Goal: Information Seeking & Learning: Learn about a topic

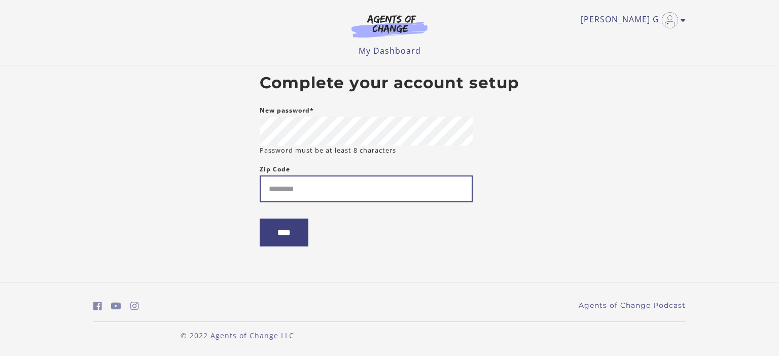
click at [303, 194] on input "Zip Code" at bounding box center [366, 188] width 213 height 27
type input "*****"
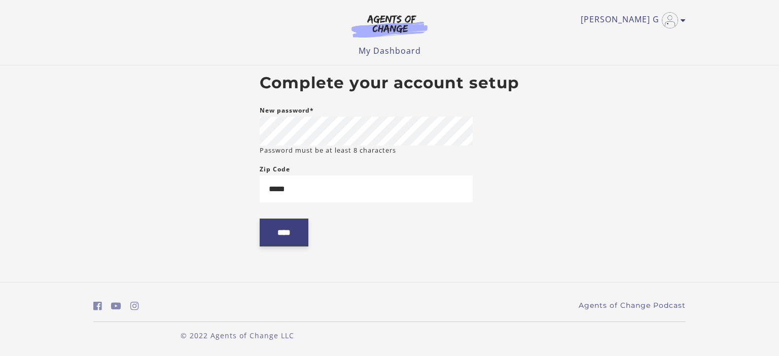
click at [283, 230] on input "****" at bounding box center [284, 233] width 49 height 28
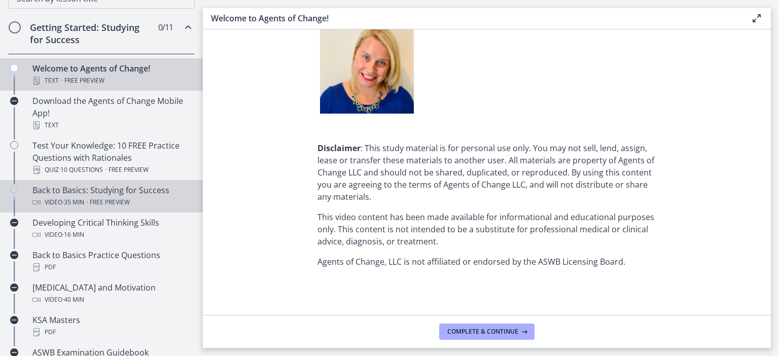
scroll to position [197, 0]
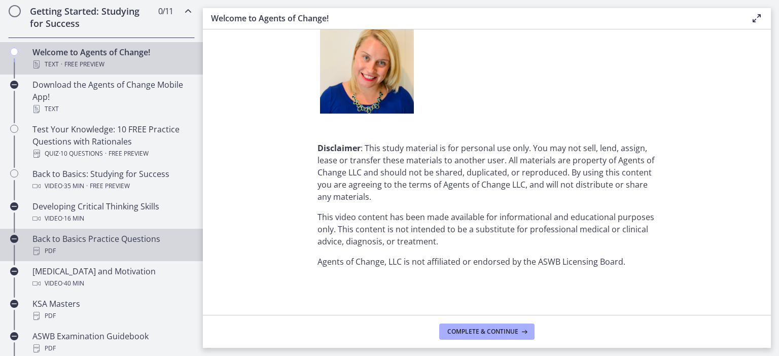
click at [64, 239] on div "Back to Basics Practice Questions PDF" at bounding box center [111, 245] width 158 height 24
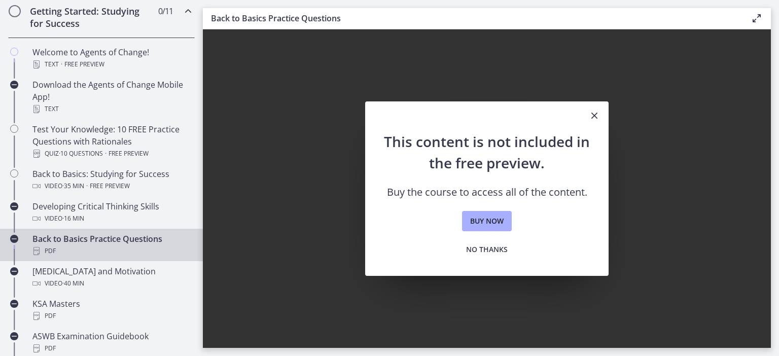
click at [597, 118] on icon "Close" at bounding box center [594, 116] width 12 height 12
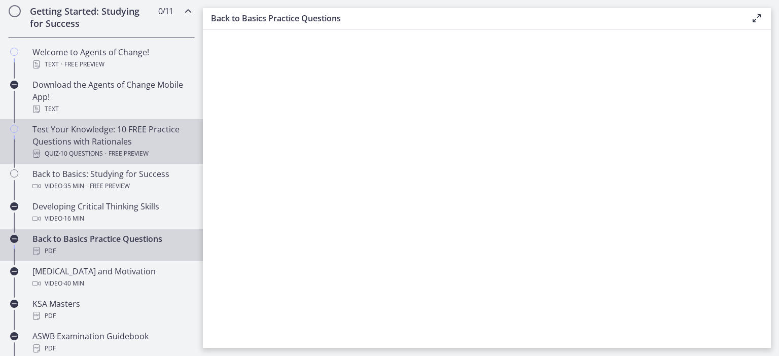
click at [92, 128] on div "Test Your Knowledge: 10 FREE Practice Questions with Rationales Quiz · 10 Quest…" at bounding box center [111, 141] width 158 height 37
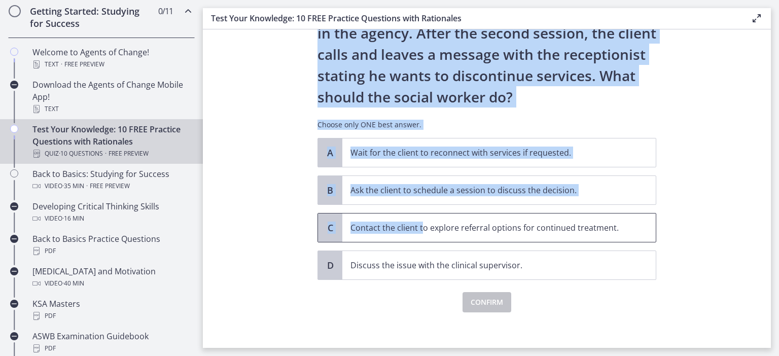
scroll to position [107, 0]
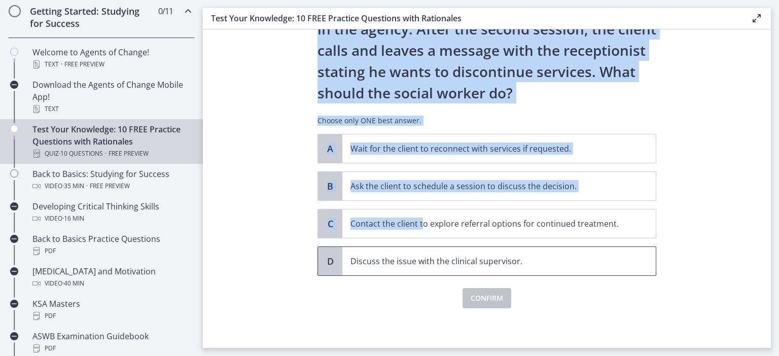
drag, startPoint x: 315, startPoint y: 54, endPoint x: 550, endPoint y: 273, distance: 320.3
click at [550, 240] on div "Question 1 of 10 A social worker is working in a community mental health settin…" at bounding box center [486, 91] width 355 height 298
copy div "Question 1 of 10 A social worker is working in a community mental health settin…"
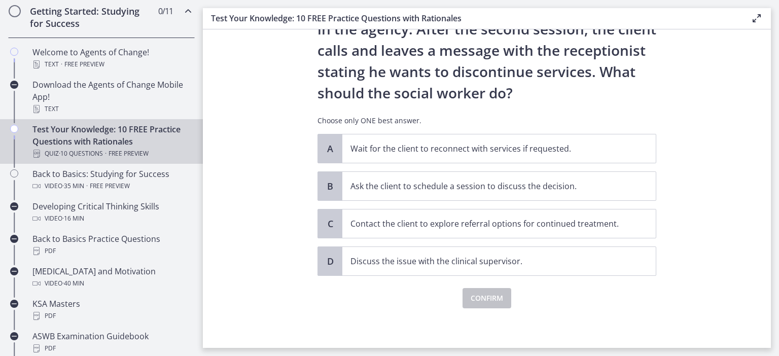
click at [263, 148] on section "Question 1 of 10 A social worker is working in a community mental health settin…" at bounding box center [487, 188] width 568 height 318
click at [448, 227] on p "Contact the client to explore referral options for continued treatment." at bounding box center [488, 223] width 277 height 12
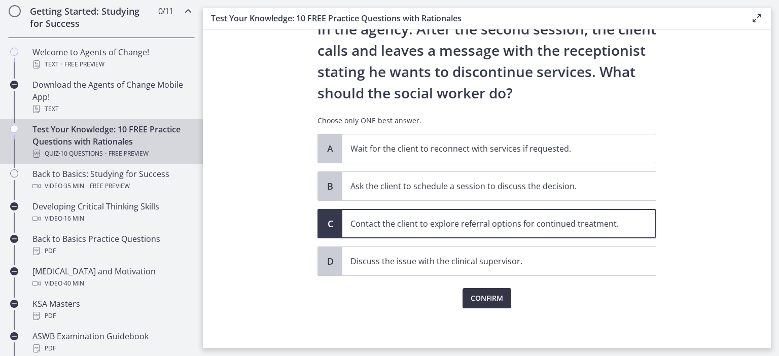
click at [484, 301] on span "Confirm" at bounding box center [486, 298] width 32 height 12
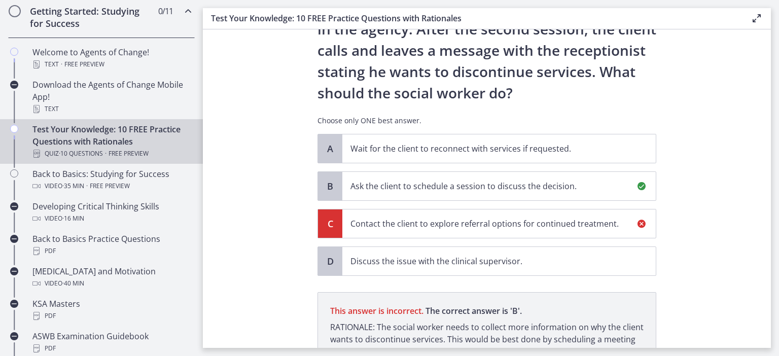
scroll to position [226, 0]
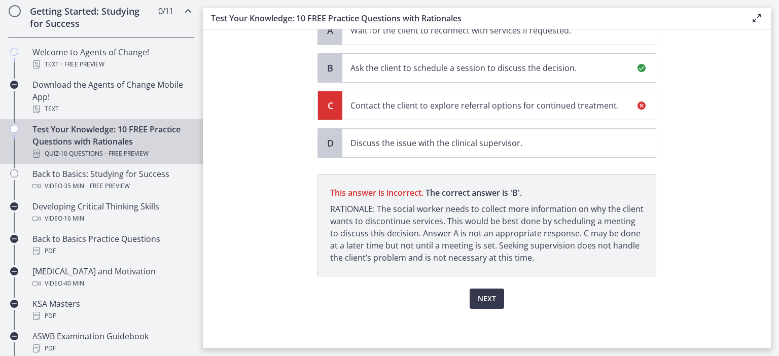
click at [266, 162] on section "Question 1 of 10 A social worker is working in a community mental health settin…" at bounding box center [487, 188] width 568 height 318
click at [486, 301] on span "Next" at bounding box center [487, 299] width 18 height 12
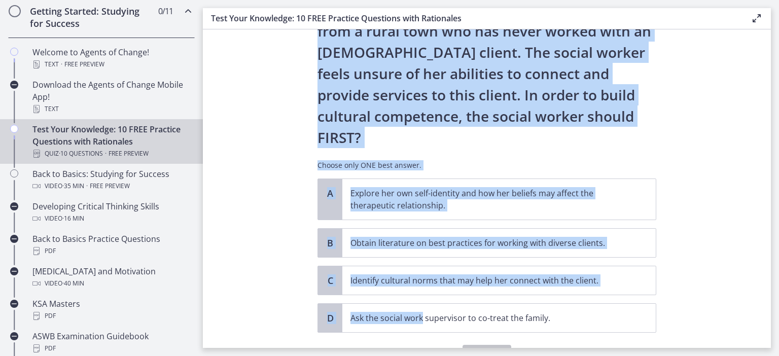
scroll to position [162, 0]
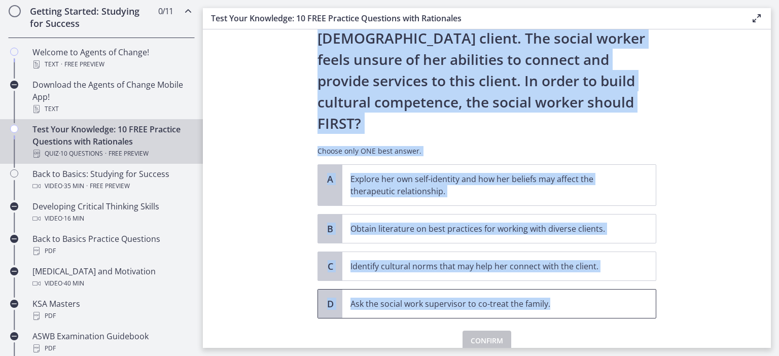
drag, startPoint x: 316, startPoint y: 73, endPoint x: 561, endPoint y: 267, distance: 312.6
click at [561, 186] on div "Question 2 of 10 A new social worker at a Head Start program has been assigned …" at bounding box center [486, 36] width 355 height 298
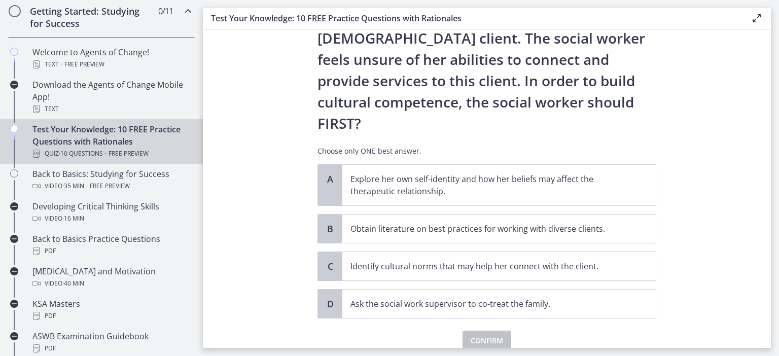
click at [283, 236] on section "Question 2 of 10 A new social worker at a Head Start program has been assigned …" at bounding box center [487, 188] width 568 height 318
click at [370, 173] on p "Explore her own self-identity and how her beliefs may affect the therapeutic re…" at bounding box center [488, 185] width 277 height 24
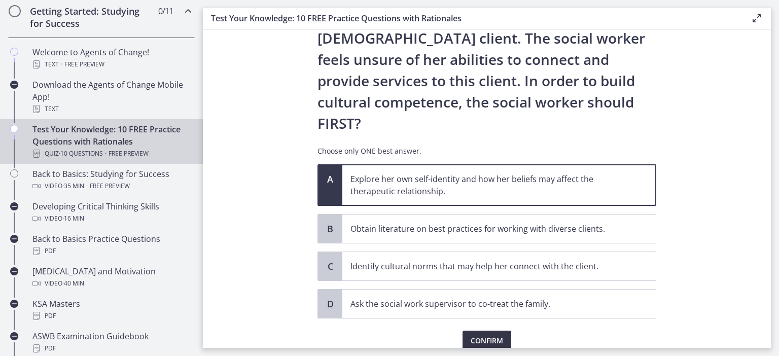
click at [477, 335] on span "Confirm" at bounding box center [486, 341] width 32 height 12
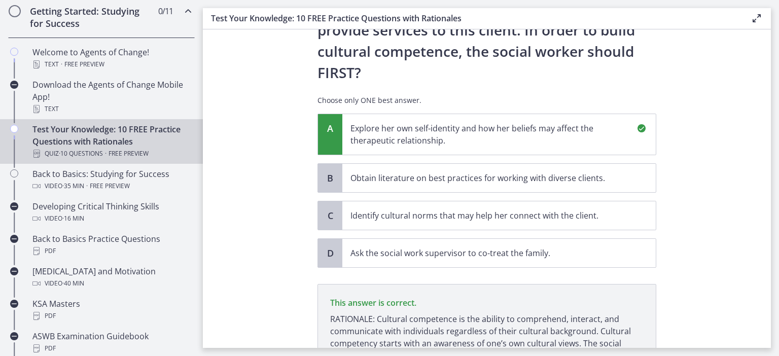
scroll to position [280, 0]
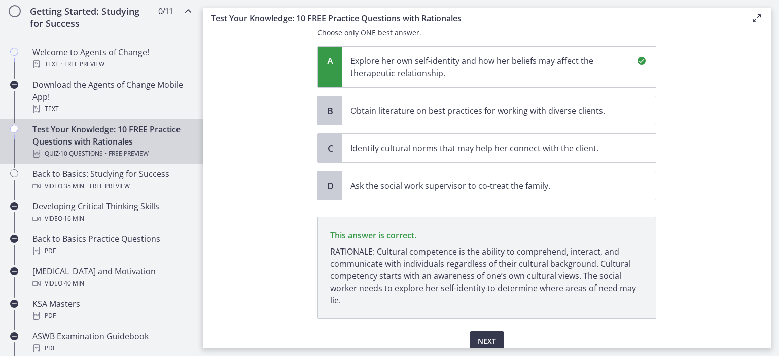
click at [273, 145] on section "Question 2 of 10 A new social worker at a Head Start program has been assigned …" at bounding box center [487, 188] width 568 height 318
click at [488, 335] on span "Next" at bounding box center [487, 341] width 18 height 12
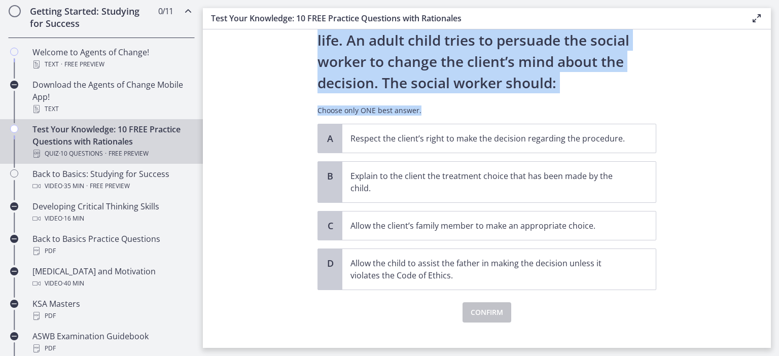
scroll to position [132, 0]
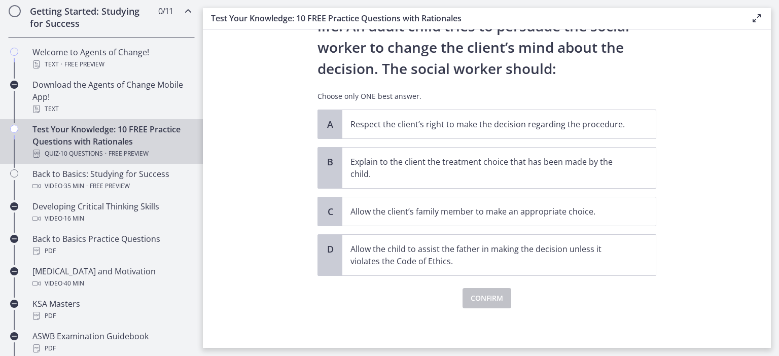
drag, startPoint x: 319, startPoint y: 71, endPoint x: 527, endPoint y: 286, distance: 298.7
click at [527, 286] on div "Question 3 of 10 A nursing home social worker is assessing a client who is orie…" at bounding box center [486, 113] width 339 height 390
click at [282, 191] on section "Question 3 of 10 A nursing home social worker is assessing a client who is orie…" at bounding box center [487, 188] width 568 height 318
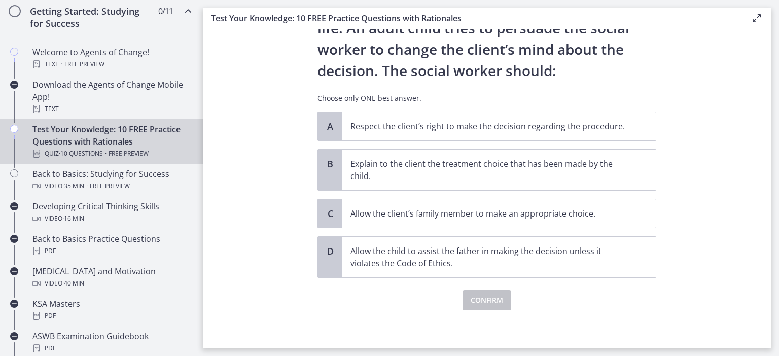
scroll to position [131, 0]
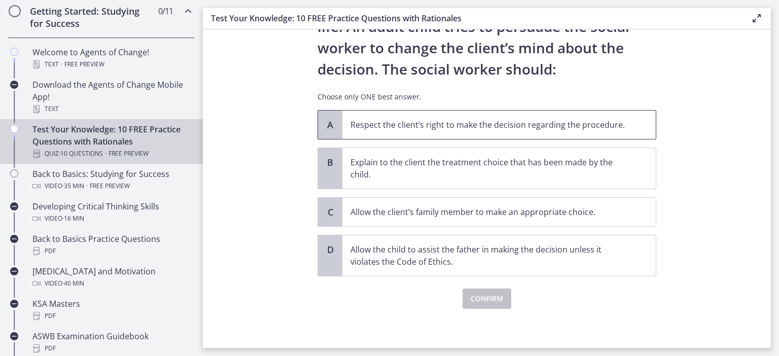
click at [394, 127] on p "Respect the client’s right to make the decision regarding the procedure." at bounding box center [488, 125] width 277 height 12
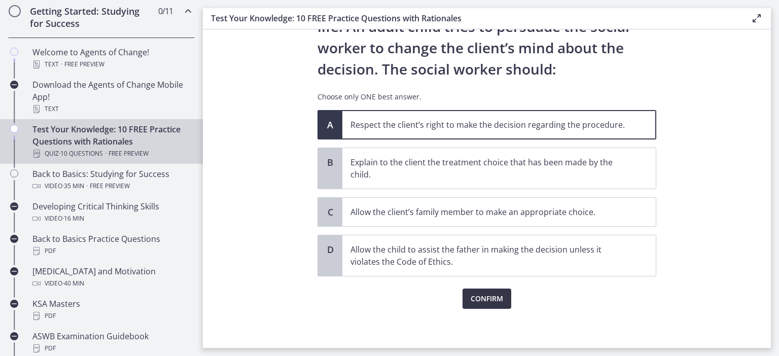
click at [487, 297] on span "Confirm" at bounding box center [486, 299] width 32 height 12
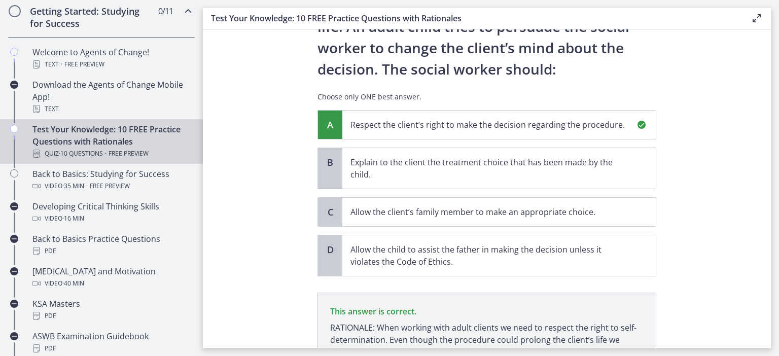
scroll to position [238, 0]
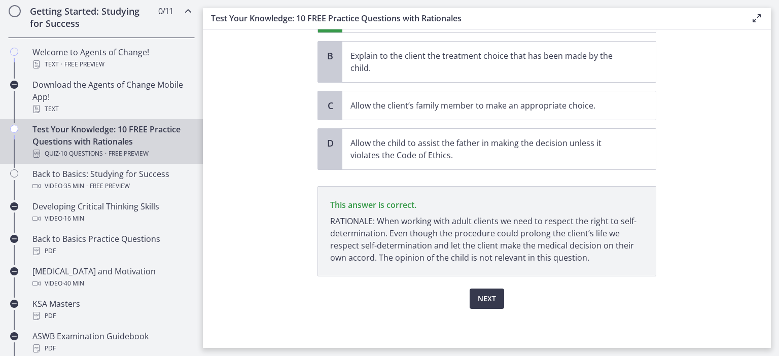
click at [280, 196] on section "Question 3 of 10 A nursing home social worker is assessing a client who is orie…" at bounding box center [487, 188] width 568 height 318
drag, startPoint x: 330, startPoint y: 220, endPoint x: 594, endPoint y: 256, distance: 266.6
click at [594, 256] on p "This answer is correct. RATIONALE: When working with adult clients we need to r…" at bounding box center [486, 231] width 339 height 90
copy p "RATIONALE: When working with adult clients we need to respect the right to self…"
click at [247, 167] on section "Question 3 of 10 A nursing home social worker is assessing a client who is orie…" at bounding box center [487, 188] width 568 height 318
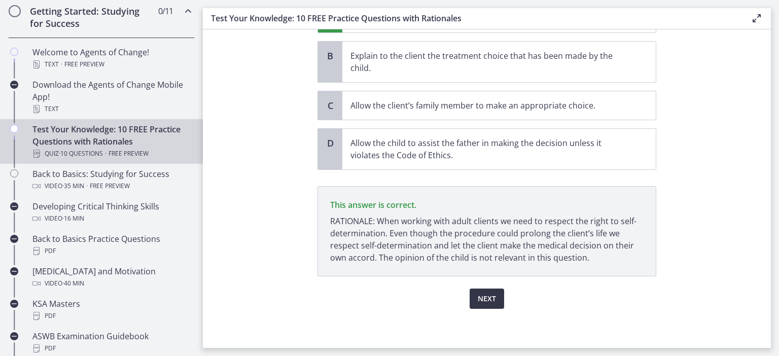
click at [486, 304] on button "Next" at bounding box center [486, 298] width 34 height 20
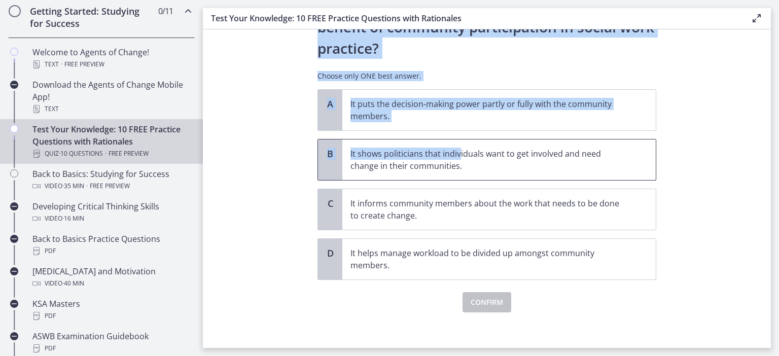
scroll to position [71, 0]
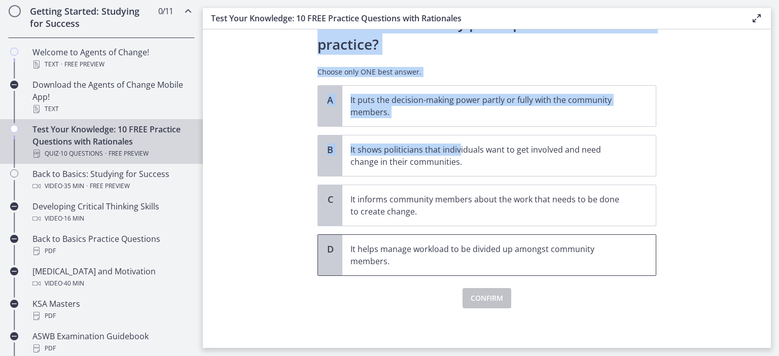
drag, startPoint x: 314, startPoint y: 69, endPoint x: 471, endPoint y: 262, distance: 248.2
click at [471, 262] on div "Question 4 of 10 Which of the following is the MOST important benefit of commun…" at bounding box center [486, 128] width 355 height 298
copy div "Which of the following is the MOST important benefit of community participation…"
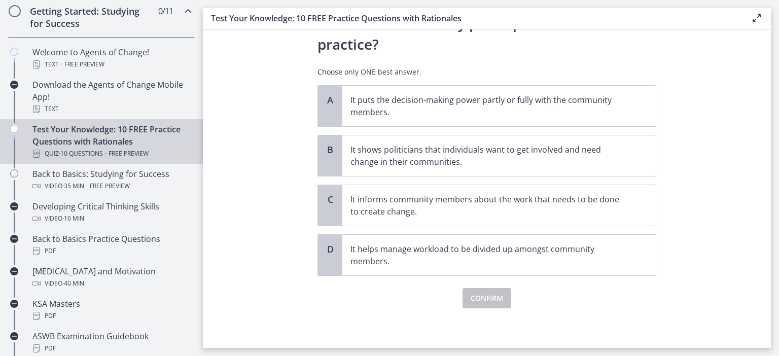
click at [290, 180] on section "Question 4 of 10 Which of the following is the MOST important benefit of commun…" at bounding box center [487, 188] width 568 height 318
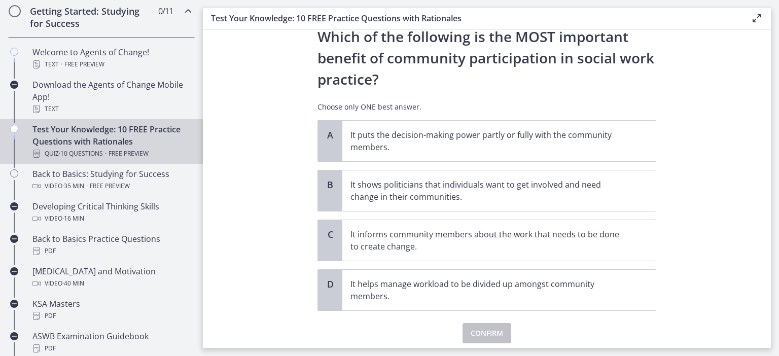
scroll to position [65, 0]
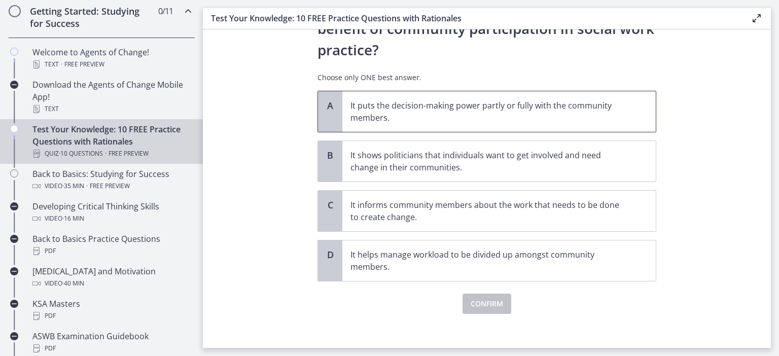
click at [385, 113] on p "It puts the decision-making power partly or fully with the community members." at bounding box center [488, 111] width 277 height 24
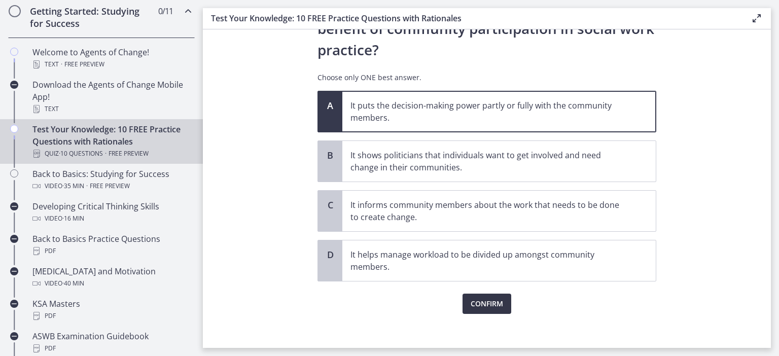
click at [483, 303] on span "Confirm" at bounding box center [486, 304] width 32 height 12
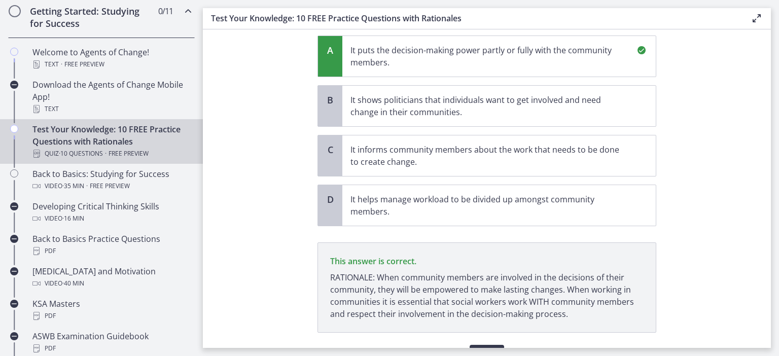
scroll to position [177, 0]
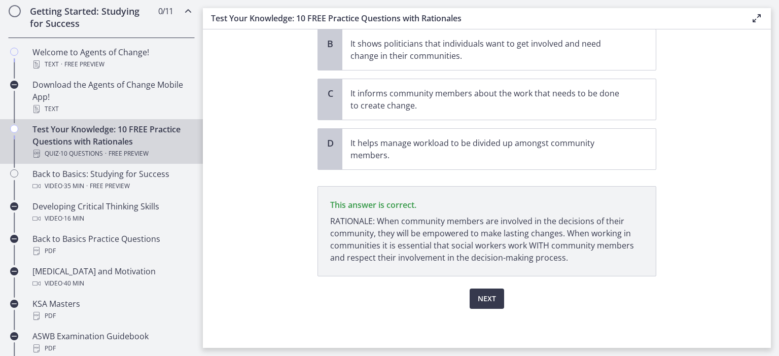
drag, startPoint x: 329, startPoint y: 221, endPoint x: 579, endPoint y: 265, distance: 254.4
click at [579, 265] on p "This answer is correct. RATIONALE: When community members are involved in the d…" at bounding box center [486, 231] width 339 height 90
copy p "RATIONALE: When community members are involved in the decisions of their commun…"
click at [273, 92] on section "Question 4 of 10 Which of the following is the MOST important benefit of commun…" at bounding box center [487, 188] width 568 height 318
click at [260, 165] on section "Question 4 of 10 Which of the following is the MOST important benefit of commun…" at bounding box center [487, 188] width 568 height 318
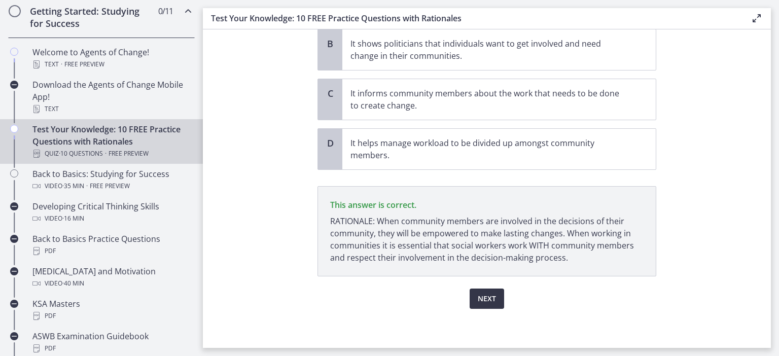
click at [488, 299] on span "Next" at bounding box center [487, 299] width 18 height 12
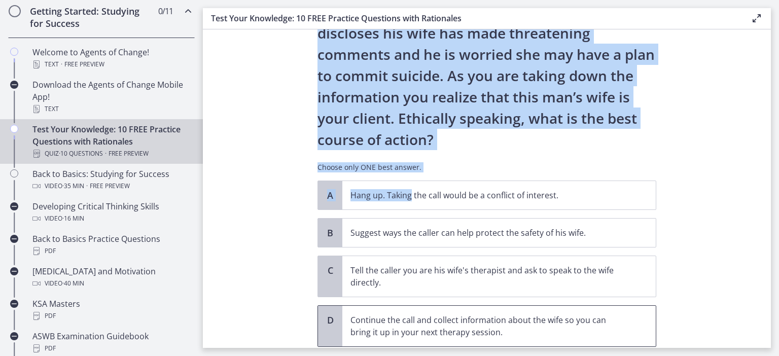
scroll to position [153, 0]
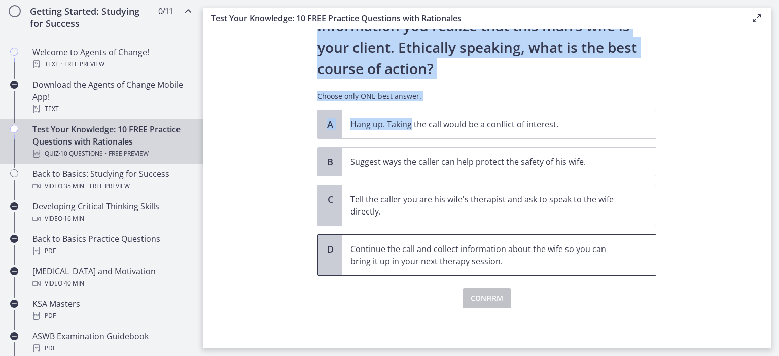
drag, startPoint x: 317, startPoint y: 70, endPoint x: 496, endPoint y: 263, distance: 262.6
click at [496, 195] on div "Question 5 of 10 You are volunteering to work on a crisis hotline. You receive …" at bounding box center [486, 46] width 355 height 298
copy div "You are volunteering to work on a crisis hotline. You receive an anonymous call…"
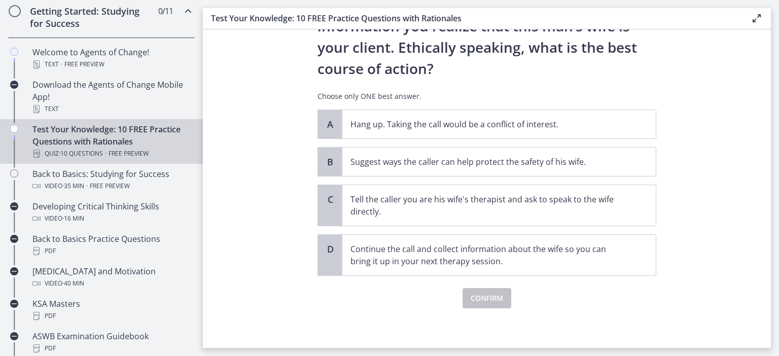
click at [266, 176] on section "Question 5 of 10 You are volunteering to work on a crisis hotline. You receive …" at bounding box center [487, 188] width 568 height 318
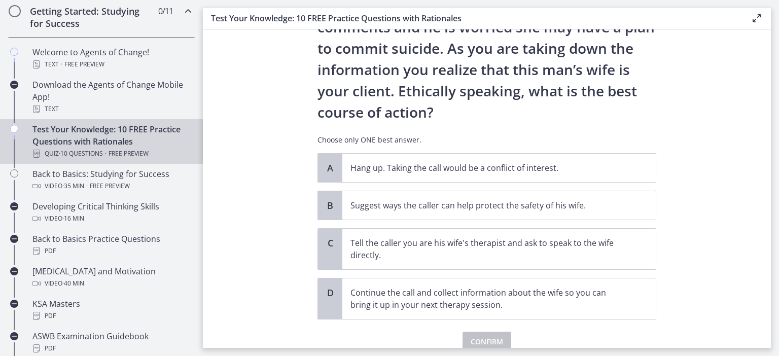
scroll to position [131, 0]
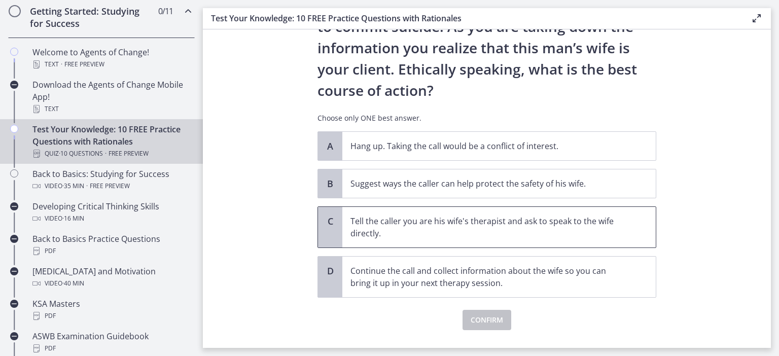
click at [395, 224] on p "Tell the caller you are his wife's therapist and ask to speak to the wife direc…" at bounding box center [488, 227] width 277 height 24
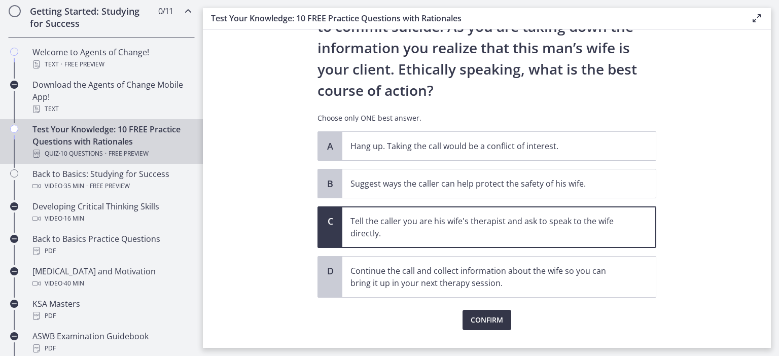
click at [489, 328] on button "Confirm" at bounding box center [486, 320] width 49 height 20
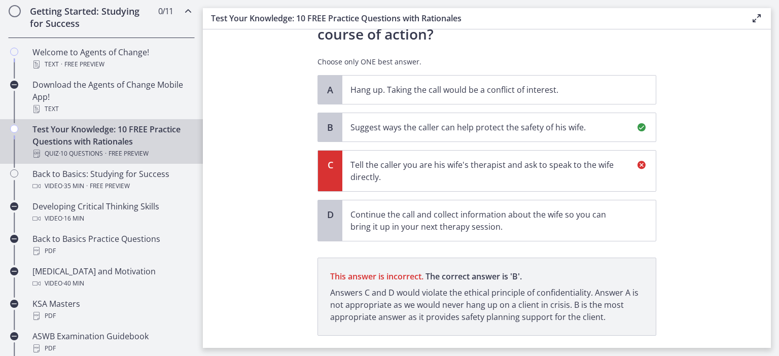
scroll to position [247, 0]
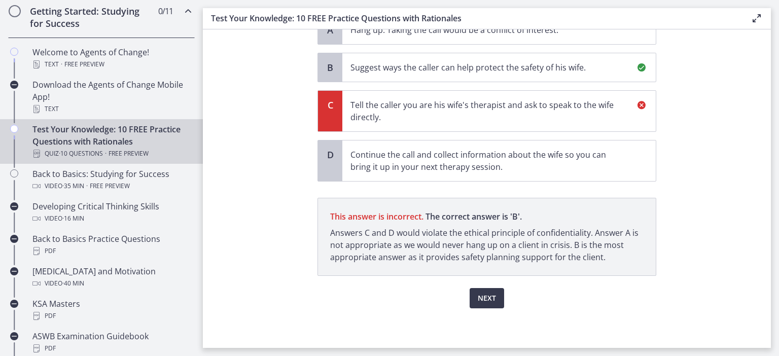
click at [373, 69] on p "Suggest ways the caller can help protect the safety of his wife." at bounding box center [488, 67] width 277 height 12
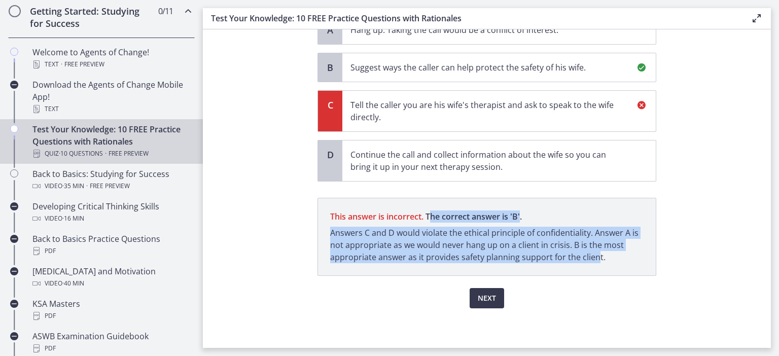
drag, startPoint x: 429, startPoint y: 216, endPoint x: 595, endPoint y: 256, distance: 170.3
click at [595, 256] on p "This answer is incorrect. The correct answer is ' B ' Answers C and D would vio…" at bounding box center [486, 237] width 339 height 78
click at [339, 224] on p "This answer is incorrect. The correct answer is ' B ' Answers C and D would vio…" at bounding box center [486, 237] width 339 height 78
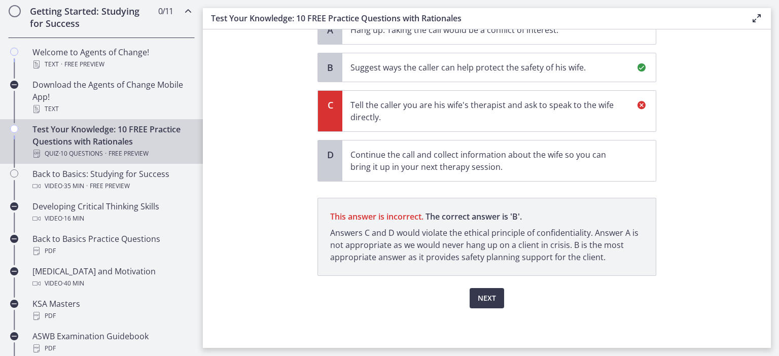
drag, startPoint x: 426, startPoint y: 216, endPoint x: 617, endPoint y: 267, distance: 197.7
click at [617, 267] on p "This answer is incorrect. The correct answer is ' B ' Answers C and D would vio…" at bounding box center [486, 237] width 339 height 78
click at [292, 161] on section "Question 5 of 10 You are volunteering to work on a crisis hotline. You receive …" at bounding box center [487, 188] width 568 height 318
drag, startPoint x: 426, startPoint y: 216, endPoint x: 605, endPoint y: 263, distance: 185.4
click at [605, 263] on p "This answer is incorrect. The correct answer is ' B ' Answers C and D would vio…" at bounding box center [486, 237] width 339 height 78
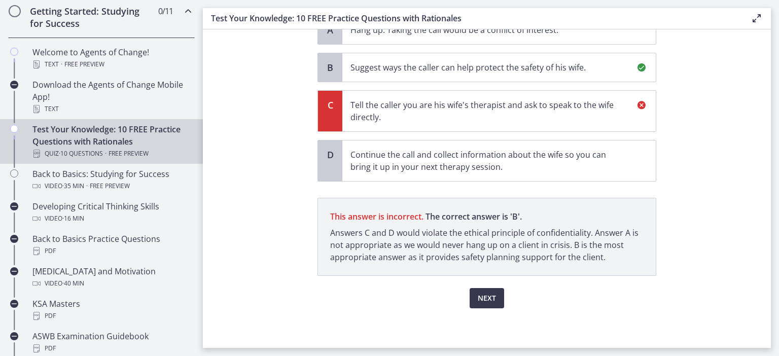
copy p "The correct answer is ' B ' Answers C and D would violate the ethical principle…"
click at [260, 212] on section "Question 5 of 10 You are volunteering to work on a crisis hotline. You receive …" at bounding box center [487, 188] width 568 height 318
click at [484, 299] on span "Next" at bounding box center [487, 298] width 18 height 12
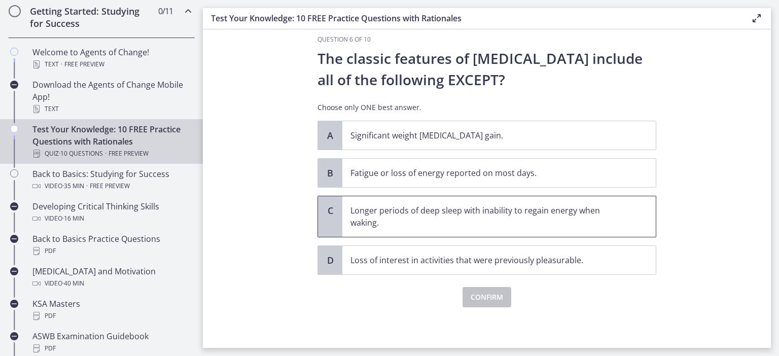
scroll to position [0, 0]
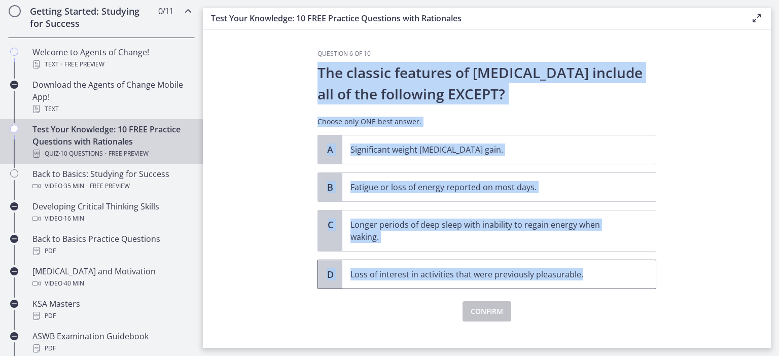
drag, startPoint x: 318, startPoint y: 72, endPoint x: 582, endPoint y: 269, distance: 329.3
click at [582, 269] on div "Question 6 of 10 The classic features of [MEDICAL_DATA] include all of the foll…" at bounding box center [486, 186] width 339 height 272
copy div "The classic features of [MEDICAL_DATA] include all of the following EXCEPT? Cho…"
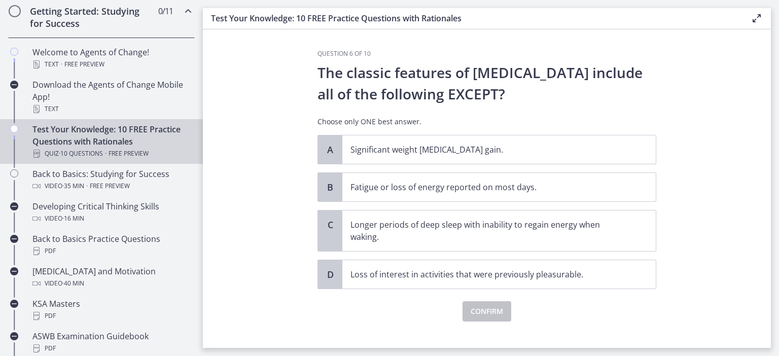
click at [280, 184] on section "Question 6 of 10 The classic features of [MEDICAL_DATA] include all of the foll…" at bounding box center [487, 188] width 568 height 318
click at [366, 228] on p "Longer periods of deep sleep with inability to regain energy when waking." at bounding box center [488, 231] width 277 height 24
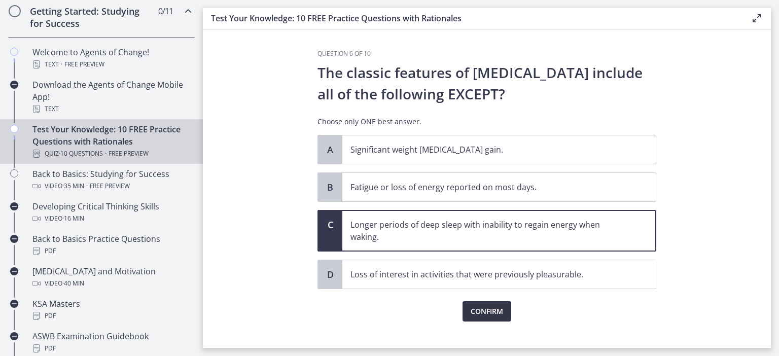
click at [496, 313] on span "Confirm" at bounding box center [486, 311] width 32 height 12
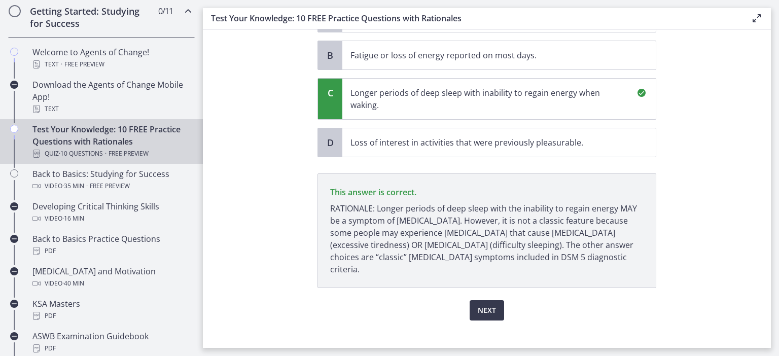
scroll to position [132, 0]
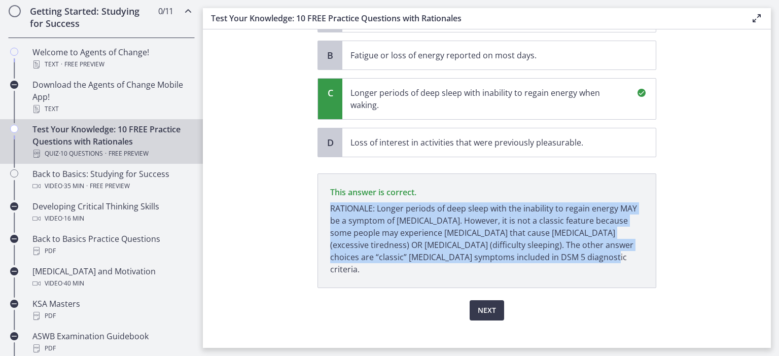
drag, startPoint x: 330, startPoint y: 208, endPoint x: 565, endPoint y: 258, distance: 240.5
click at [565, 258] on p "RATIONALE: Longer periods of deep sleep with the inability to regain energy MAY…" at bounding box center [486, 238] width 313 height 73
copy p "RATIONALE: Longer periods of deep sleep with the inability to regain energy MAY…"
click at [276, 190] on section "Question 6 of 10 The classic features of [MEDICAL_DATA] include all of the foll…" at bounding box center [487, 188] width 568 height 318
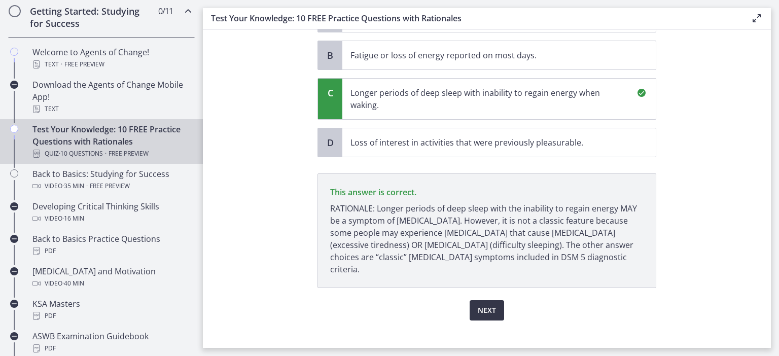
click at [490, 304] on span "Next" at bounding box center [487, 310] width 18 height 12
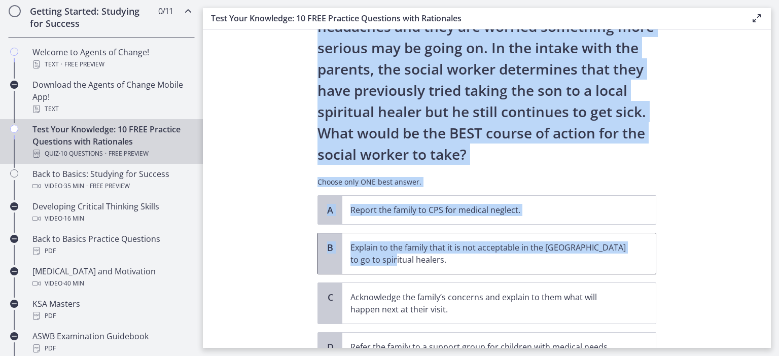
scroll to position [217, 0]
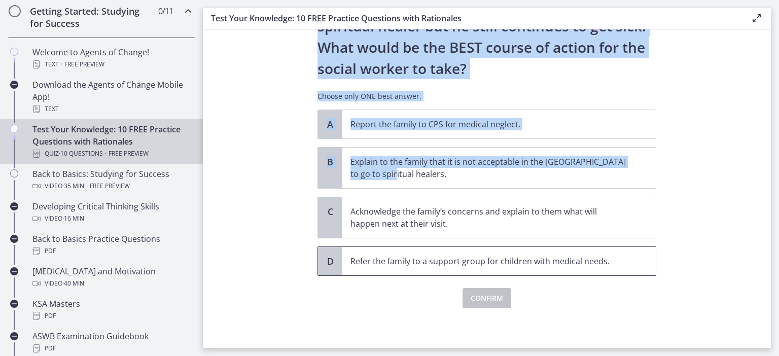
drag, startPoint x: 315, startPoint y: 70, endPoint x: 619, endPoint y: 255, distance: 355.6
copy div "A family who has just immigrated to [GEOGRAPHIC_DATA] from [GEOGRAPHIC_DATA] co…"
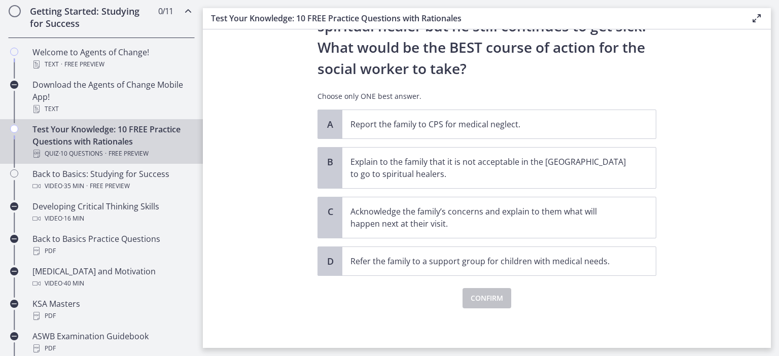
click at [292, 162] on section "Question 7 of 10 A family who has just immigrated to [GEOGRAPHIC_DATA] from [GE…" at bounding box center [487, 188] width 568 height 318
click at [387, 218] on p "Acknowledge the family’s concerns and explain to them what will happen next at …" at bounding box center [488, 217] width 277 height 24
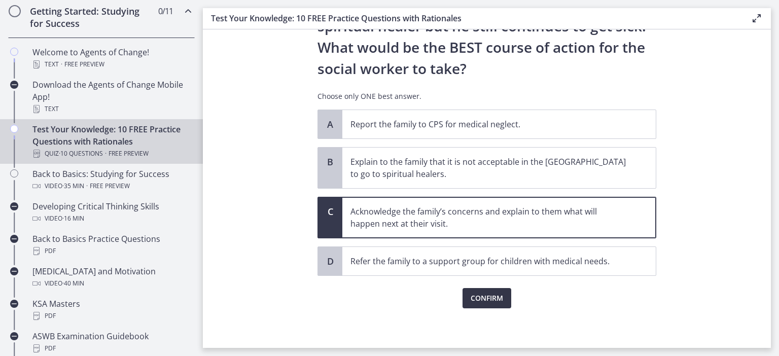
click at [480, 305] on button "Confirm" at bounding box center [486, 298] width 49 height 20
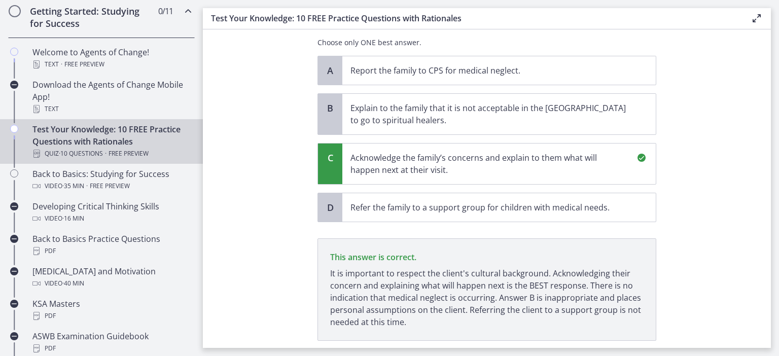
scroll to position [335, 0]
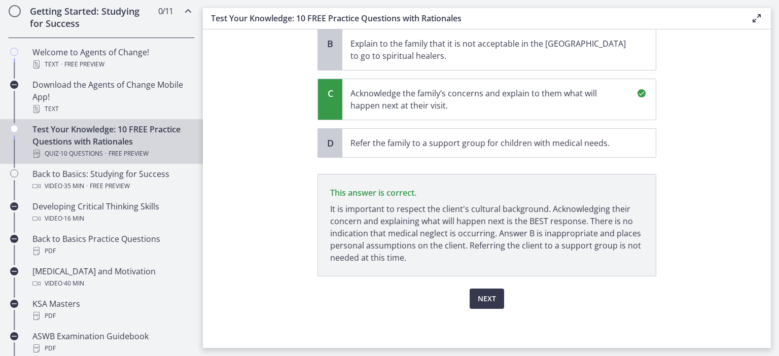
drag, startPoint x: 329, startPoint y: 193, endPoint x: 412, endPoint y: 255, distance: 104.0
click at [412, 255] on p "This answer is correct. It is important to respect the client's cultural backgr…" at bounding box center [486, 225] width 339 height 102
copy p "This answer is correct. It is important to respect the client's cultural backgr…"
click at [277, 166] on section "Question 7 of 10 A family who has just immigrated to [GEOGRAPHIC_DATA] from [GE…" at bounding box center [487, 188] width 568 height 318
click at [490, 300] on span "Next" at bounding box center [487, 299] width 18 height 12
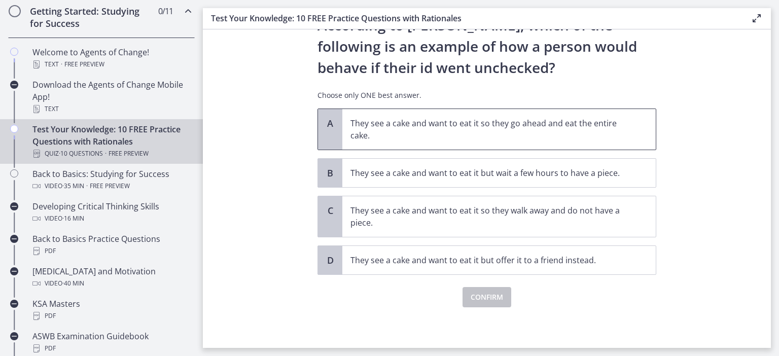
scroll to position [0, 0]
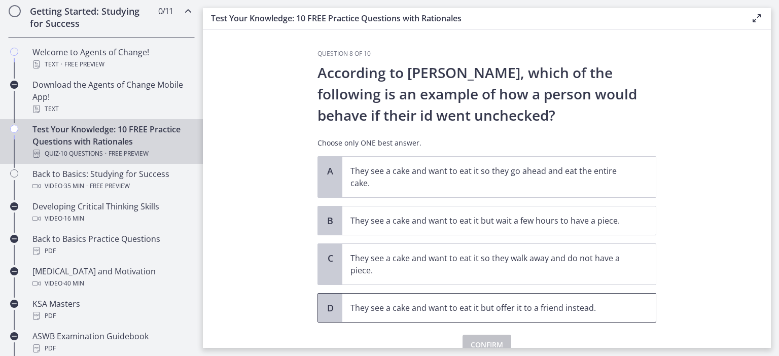
drag, startPoint x: 317, startPoint y: 76, endPoint x: 612, endPoint y: 306, distance: 373.9
click at [612, 306] on div "Question 8 of 10 According to [PERSON_NAME], which of the following is an examp…" at bounding box center [486, 202] width 339 height 305
click at [280, 187] on section "Question 8 of 10 According to [PERSON_NAME], which of the following is an examp…" at bounding box center [487, 188] width 568 height 318
click at [364, 181] on p "They see a cake and want to eat it so they go ahead and eat the entire cake." at bounding box center [488, 177] width 277 height 24
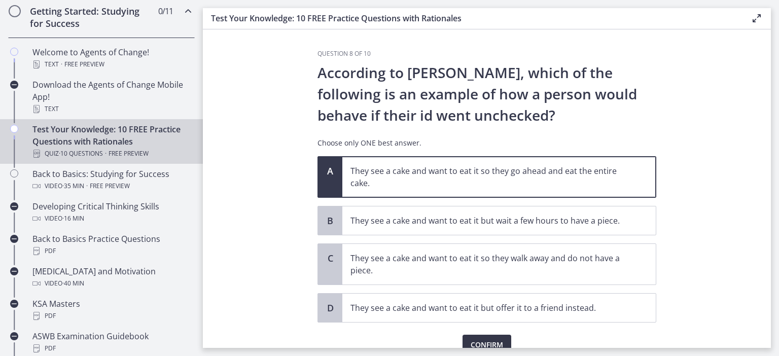
click at [494, 346] on span "Confirm" at bounding box center [486, 345] width 32 height 12
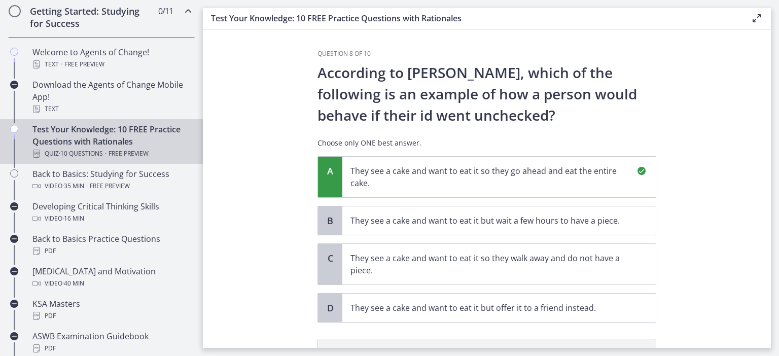
scroll to position [153, 0]
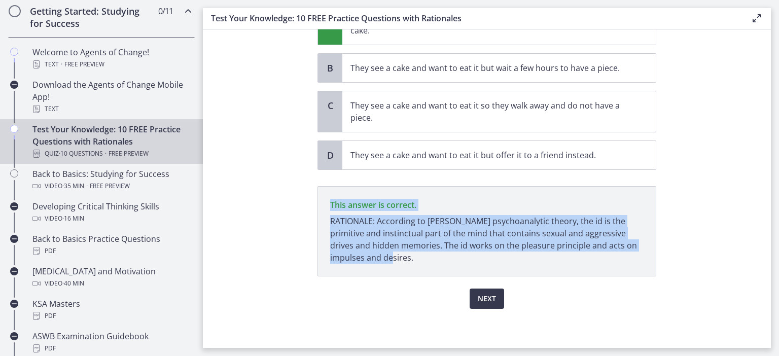
drag, startPoint x: 329, startPoint y: 205, endPoint x: 376, endPoint y: 268, distance: 79.0
click at [376, 268] on p "This answer is correct. RATIONALE: According to [PERSON_NAME] psychoanalytic th…" at bounding box center [486, 231] width 339 height 90
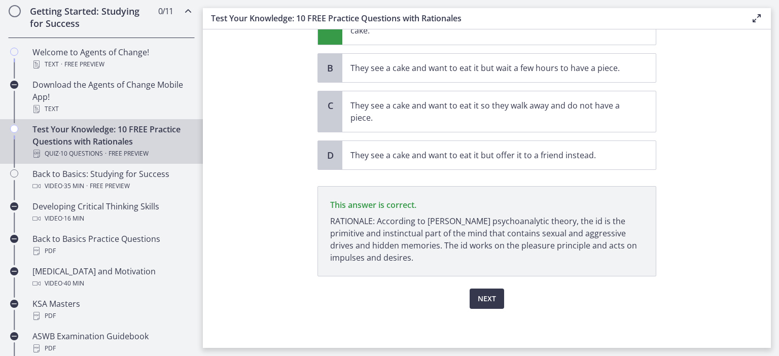
click at [291, 191] on section "Question 8 of 10 According to [PERSON_NAME], which of the following is an examp…" at bounding box center [487, 188] width 568 height 318
click at [490, 298] on span "Next" at bounding box center [487, 299] width 18 height 12
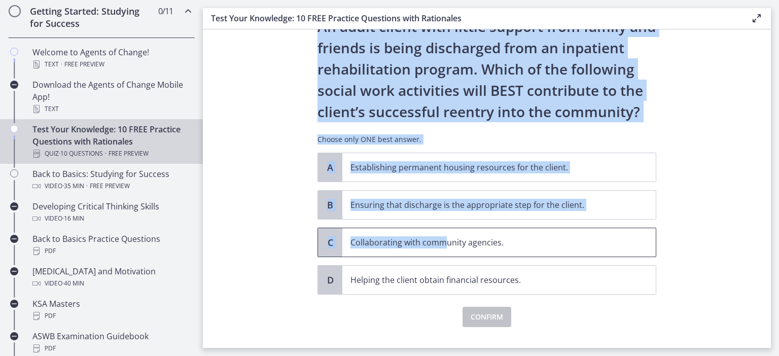
scroll to position [65, 0]
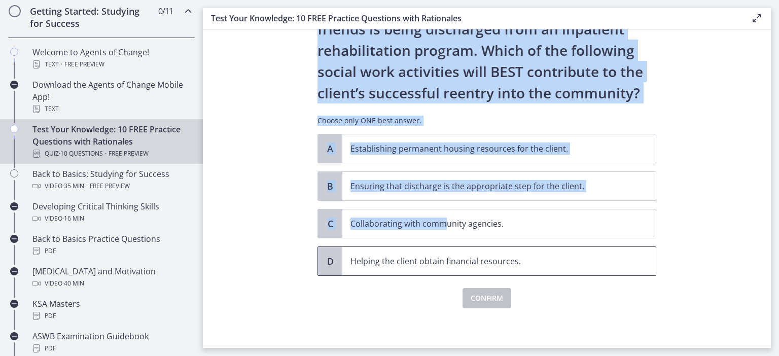
drag, startPoint x: 314, startPoint y: 78, endPoint x: 529, endPoint y: 256, distance: 279.1
click at [529, 256] on div "Question 9 of 10 An adult client with little support from family and friends is…" at bounding box center [486, 134] width 355 height 298
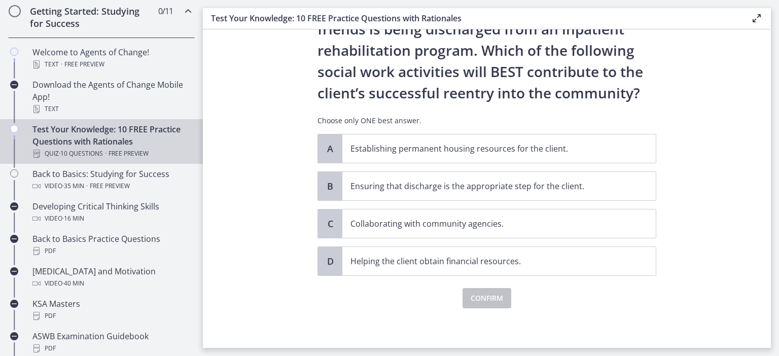
click at [265, 159] on section "Question 9 of 10 An adult client with little support from family and friends is…" at bounding box center [487, 188] width 568 height 318
click at [386, 223] on p "Collaborating with community agencies." at bounding box center [488, 223] width 277 height 12
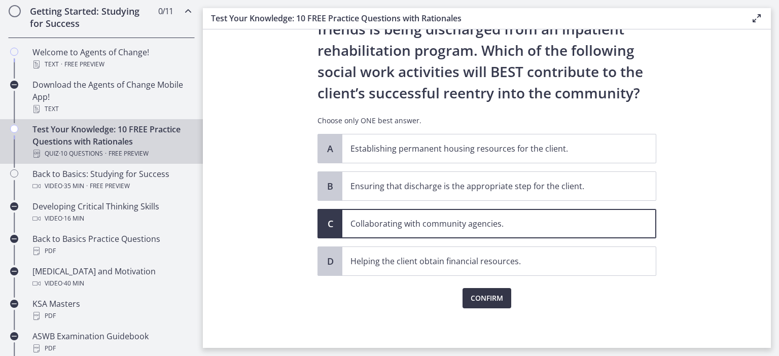
click at [490, 300] on span "Confirm" at bounding box center [486, 298] width 32 height 12
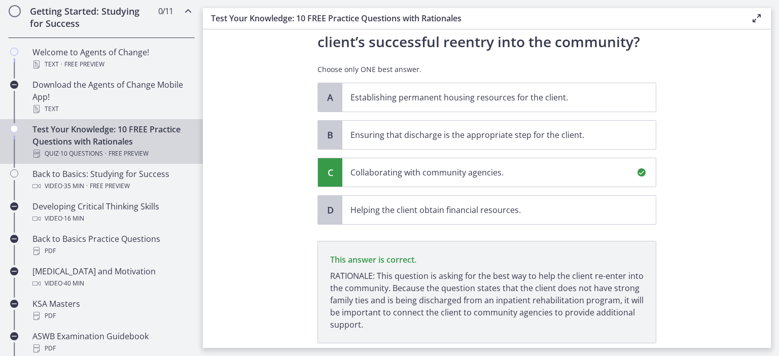
scroll to position [183, 0]
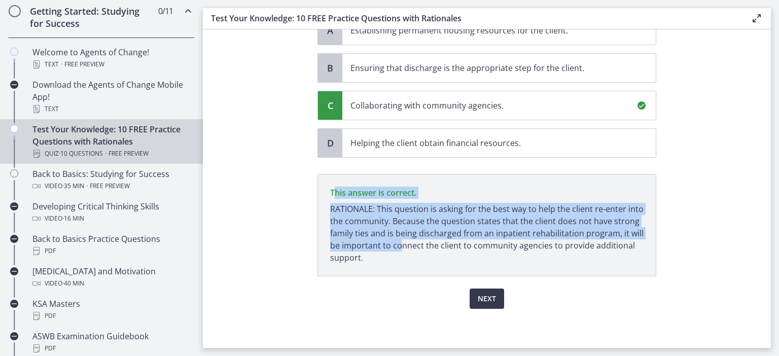
drag, startPoint x: 335, startPoint y: 191, endPoint x: 403, endPoint y: 247, distance: 88.2
click at [403, 247] on p "This answer is correct. RATIONALE: This question is asking for the best way to …" at bounding box center [486, 225] width 339 height 102
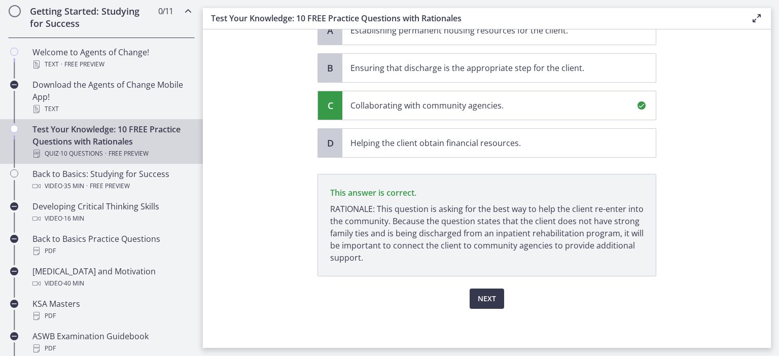
click at [325, 194] on p "This answer is correct. RATIONALE: This question is asking for the best way to …" at bounding box center [486, 225] width 339 height 102
drag, startPoint x: 326, startPoint y: 193, endPoint x: 381, endPoint y: 256, distance: 83.4
click at [381, 256] on p "This answer is correct. RATIONALE: This question is asking for the best way to …" at bounding box center [486, 225] width 339 height 102
click at [234, 148] on section "Question 9 of 10 An adult client with little support from family and friends is…" at bounding box center [487, 188] width 568 height 318
click at [491, 302] on span "Next" at bounding box center [487, 299] width 18 height 12
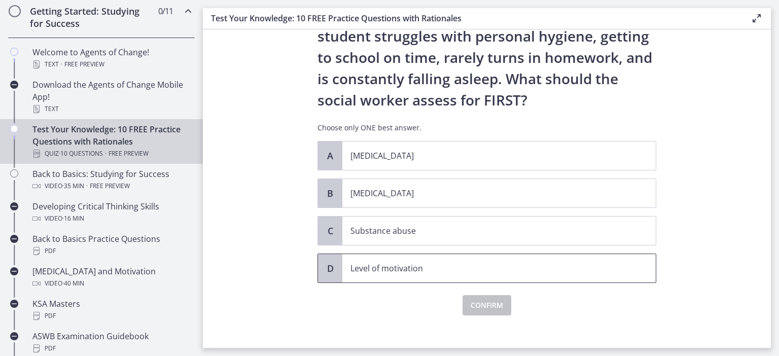
scroll to position [86, 0]
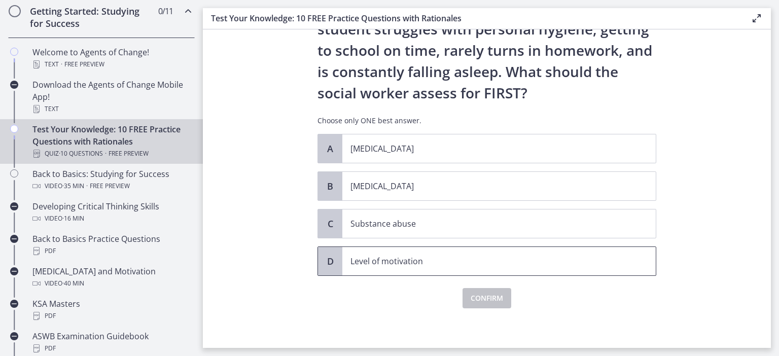
drag, startPoint x: 317, startPoint y: 76, endPoint x: 435, endPoint y: 262, distance: 220.8
click at [435, 262] on div "Question 10 of 10 A [DEMOGRAPHIC_DATA] [DEMOGRAPHIC_DATA] is referred to the so…" at bounding box center [486, 112] width 355 height 298
click at [268, 168] on section "Question 10 of 10 A [DEMOGRAPHIC_DATA] [DEMOGRAPHIC_DATA] is referred to the so…" at bounding box center [487, 188] width 568 height 318
click at [377, 194] on span "[MEDICAL_DATA]" at bounding box center [498, 186] width 313 height 28
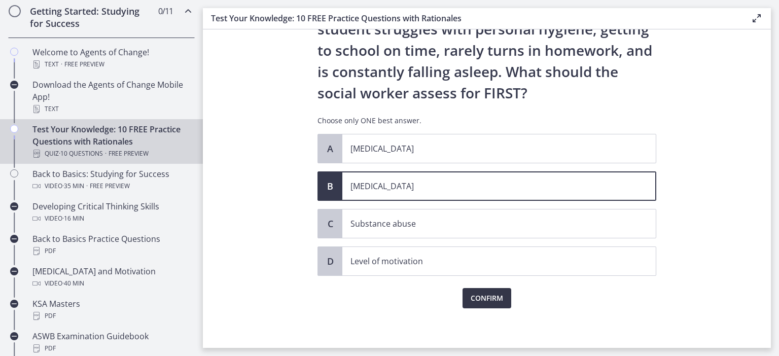
click at [484, 304] on button "Confirm" at bounding box center [486, 298] width 49 height 20
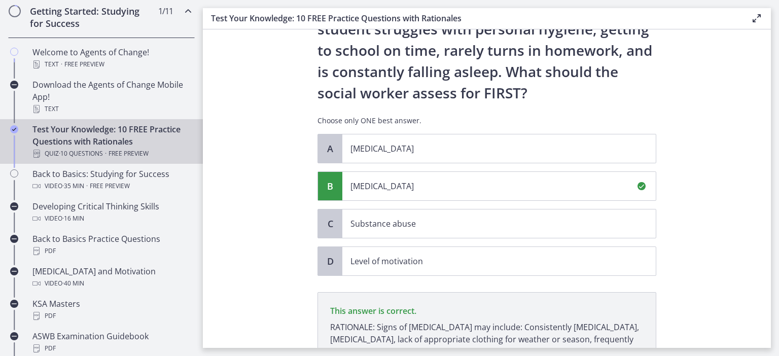
scroll to position [205, 0]
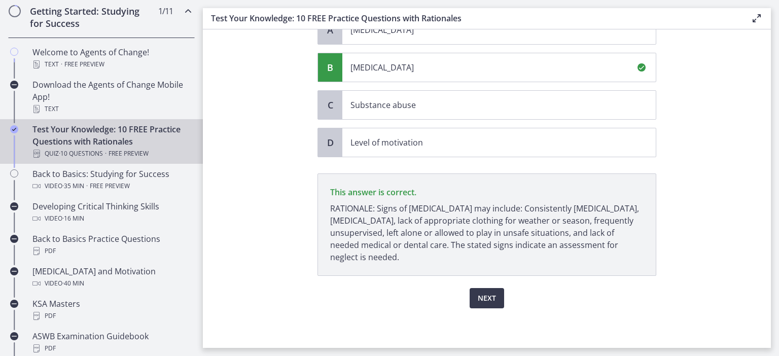
drag, startPoint x: 330, startPoint y: 190, endPoint x: 373, endPoint y: 255, distance: 78.3
click at [373, 255] on p "This answer is correct. RATIONALE: Signs of [MEDICAL_DATA] may include: Consist…" at bounding box center [486, 224] width 339 height 102
click at [288, 161] on section "Question 10 of 10 A [DEMOGRAPHIC_DATA] [DEMOGRAPHIC_DATA] is referred to the so…" at bounding box center [487, 188] width 568 height 318
click at [484, 300] on span "Next" at bounding box center [487, 298] width 18 height 12
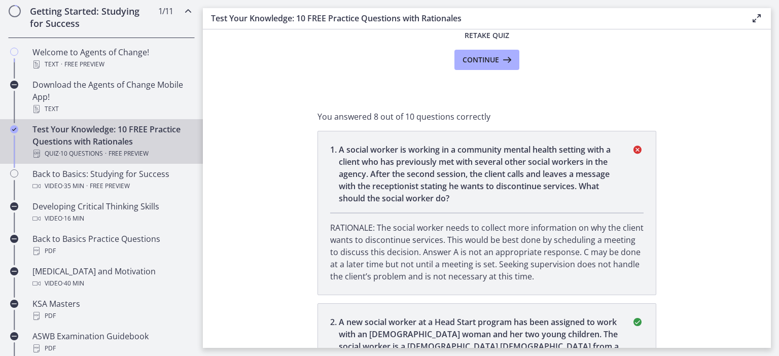
scroll to position [131, 0]
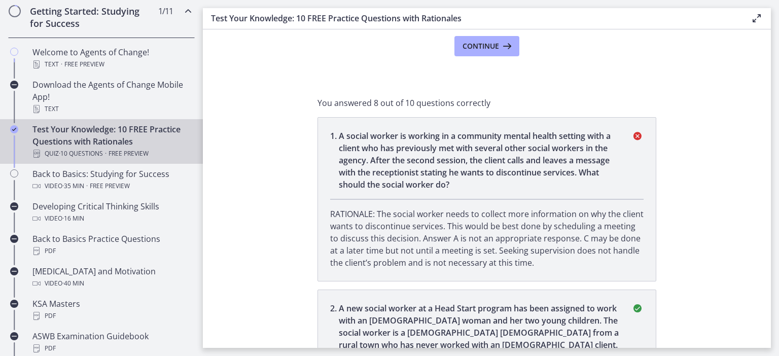
drag, startPoint x: 332, startPoint y: 137, endPoint x: 521, endPoint y: 264, distance: 228.1
click at [521, 264] on li "1 . A social worker is working in a community mental health setting with a clie…" at bounding box center [486, 199] width 339 height 164
click at [384, 211] on p "RATIONALE: The social worker needs to collect more information on why the clien…" at bounding box center [486, 238] width 313 height 61
drag, startPoint x: 330, startPoint y: 214, endPoint x: 518, endPoint y: 269, distance: 196.5
click at [518, 269] on li "1 . A social worker is working in a community mental health setting with a clie…" at bounding box center [486, 199] width 339 height 164
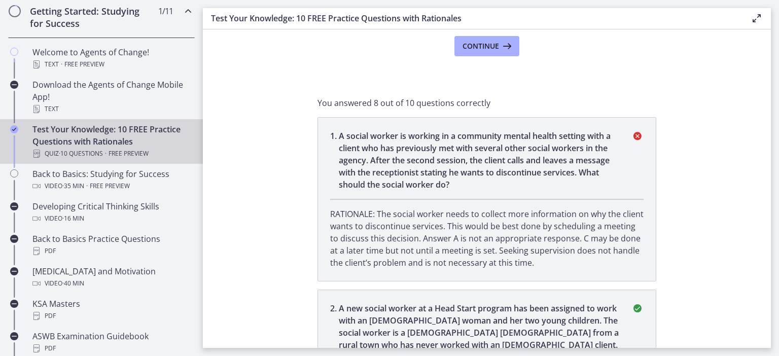
click at [259, 155] on section "You completed Test Your Knowledge: 10 FREE Practice Questions with Rationales Y…" at bounding box center [487, 188] width 568 height 318
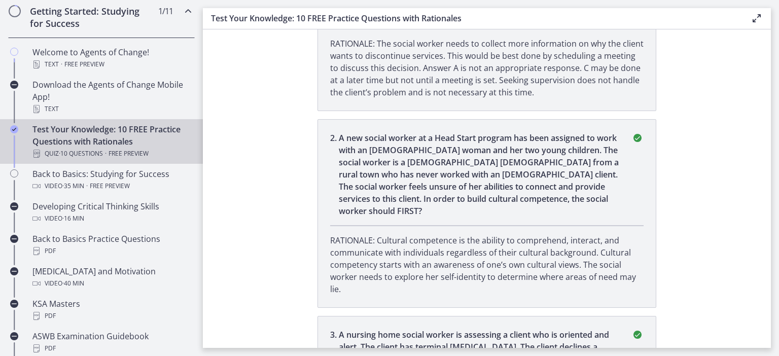
scroll to position [329, 0]
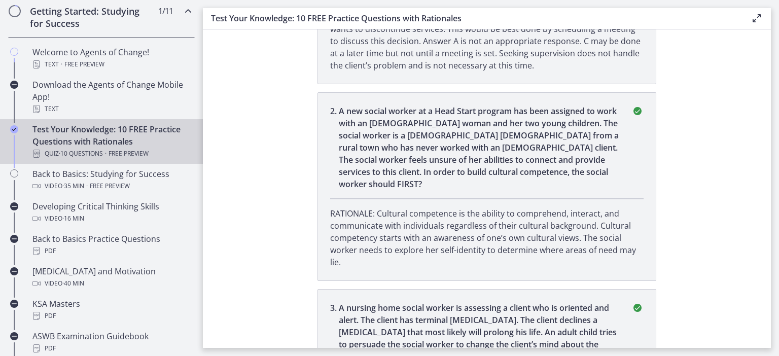
drag, startPoint x: 329, startPoint y: 200, endPoint x: 350, endPoint y: 246, distance: 50.6
click at [350, 246] on li "2 . A new social worker at a Head Start program has been assigned to work with …" at bounding box center [486, 186] width 339 height 189
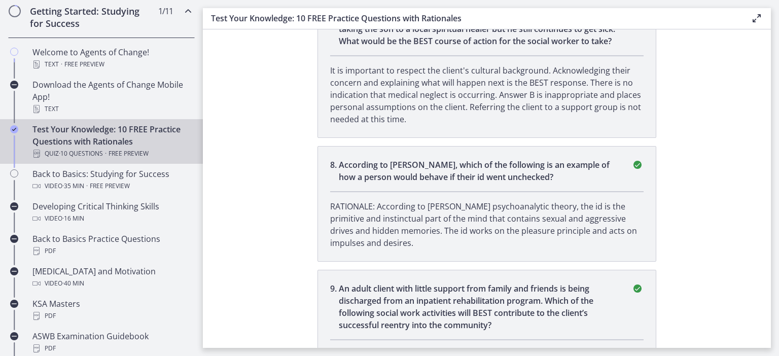
scroll to position [1482, 0]
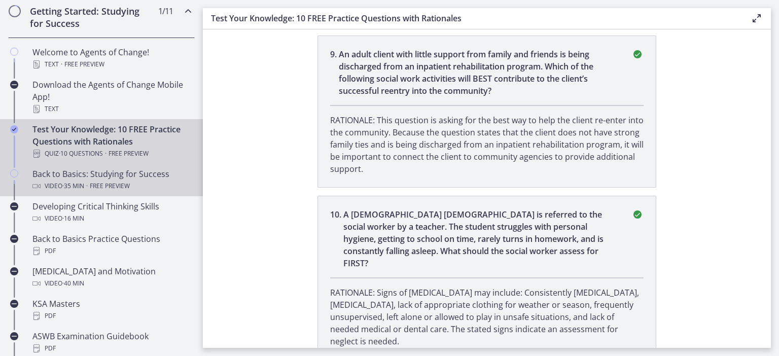
click at [84, 171] on div "Back to Basics: Studying for Success Video · 35 min · Free preview" at bounding box center [111, 180] width 158 height 24
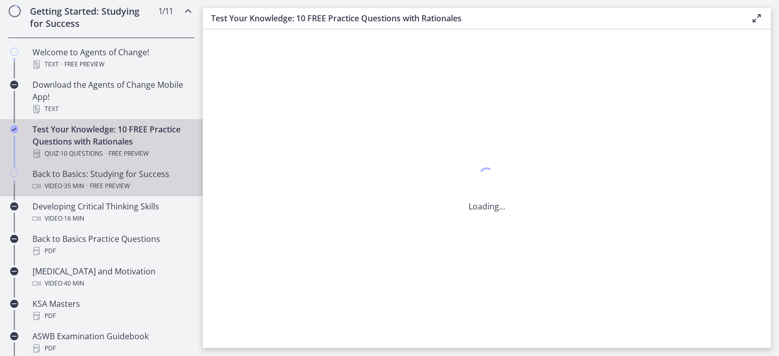
scroll to position [0, 0]
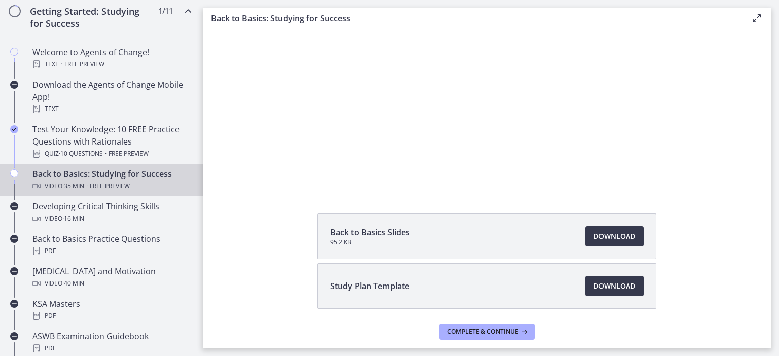
scroll to position [107, 0]
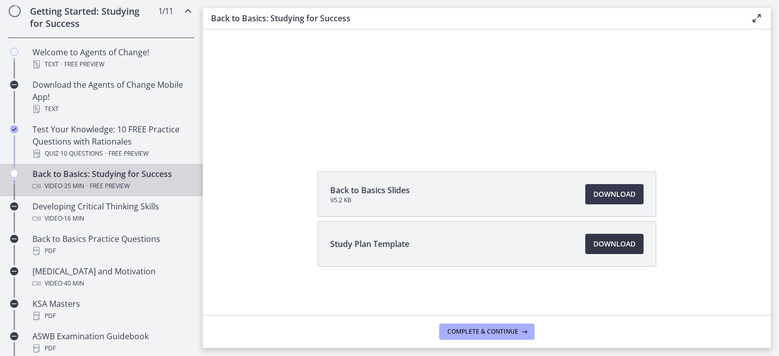
click at [601, 248] on span "Download Opens in a new window" at bounding box center [614, 244] width 42 height 12
click at [599, 192] on span "Download Opens in a new window" at bounding box center [614, 194] width 42 height 12
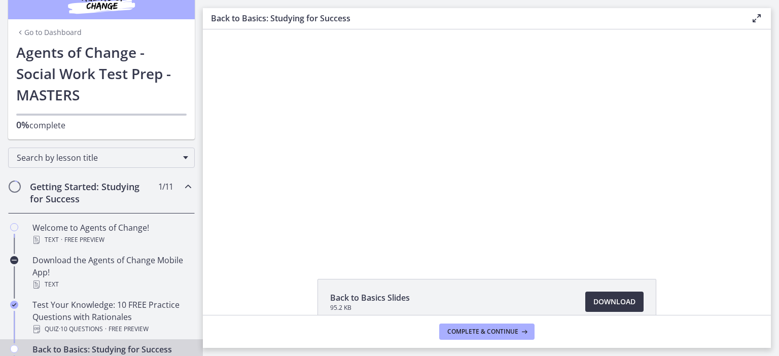
scroll to position [0, 0]
